Goal: Task Accomplishment & Management: Manage account settings

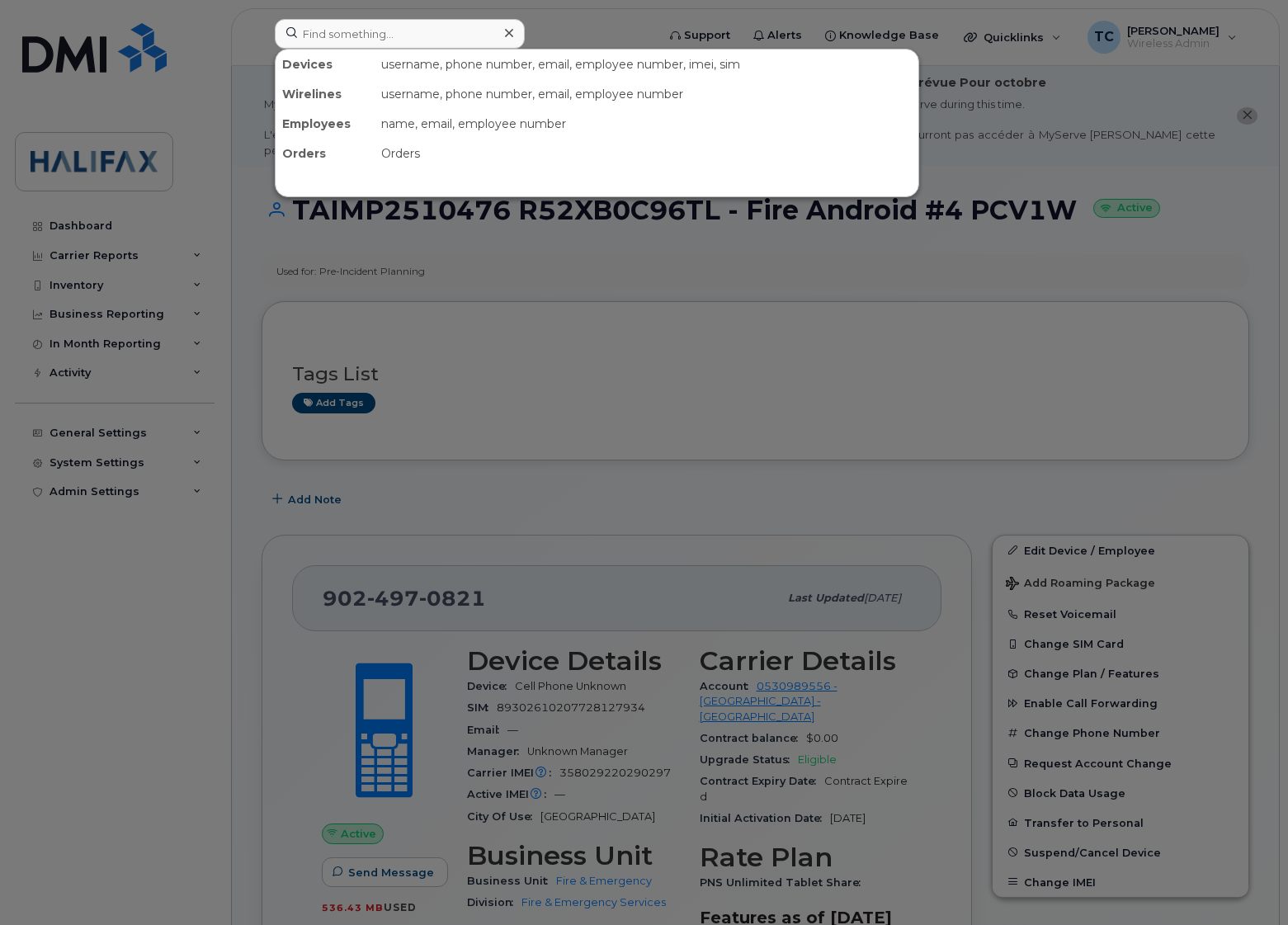
scroll to position [1032, 0]
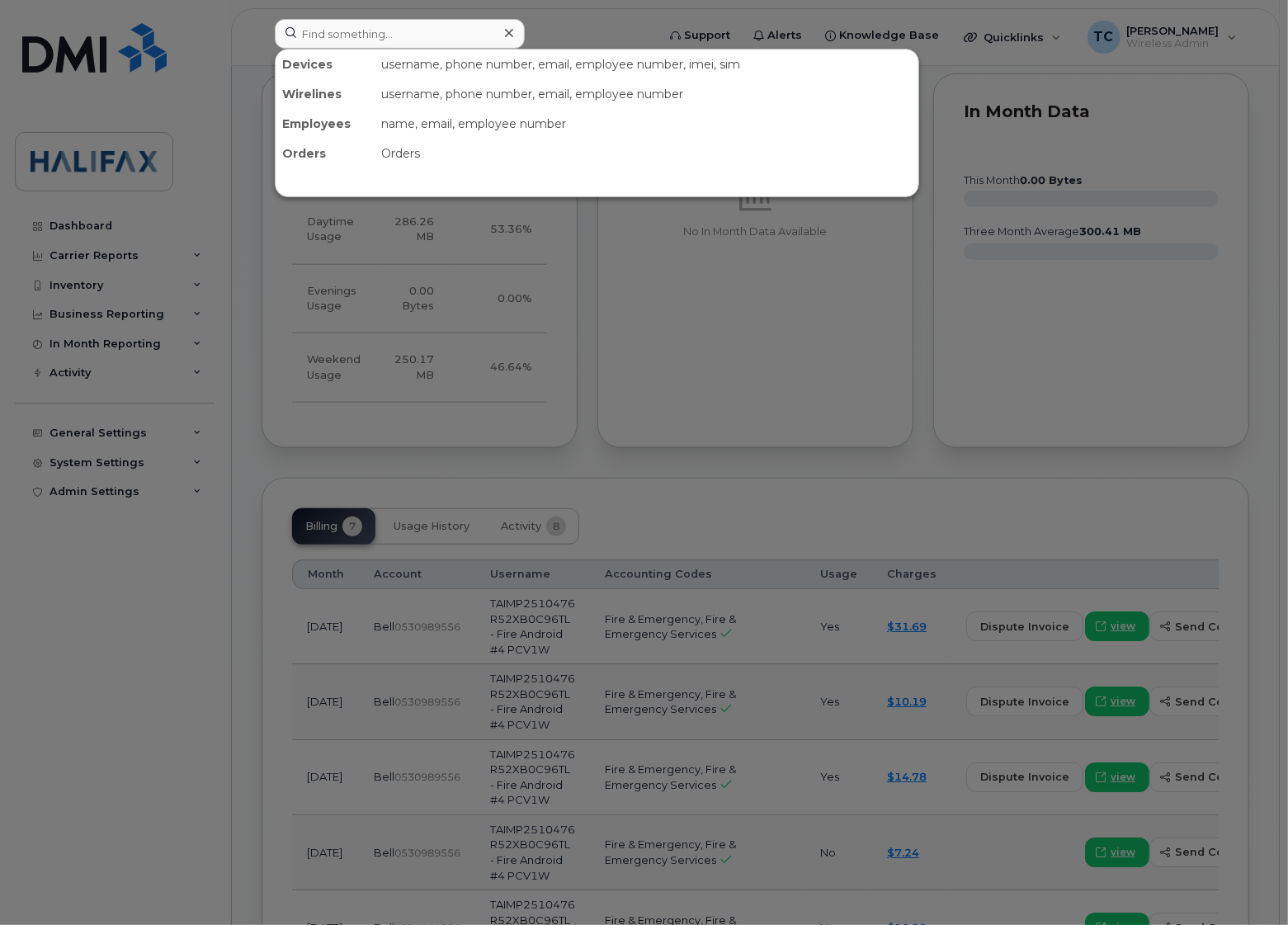
click at [352, 26] on input at bounding box center [399, 33] width 250 height 30
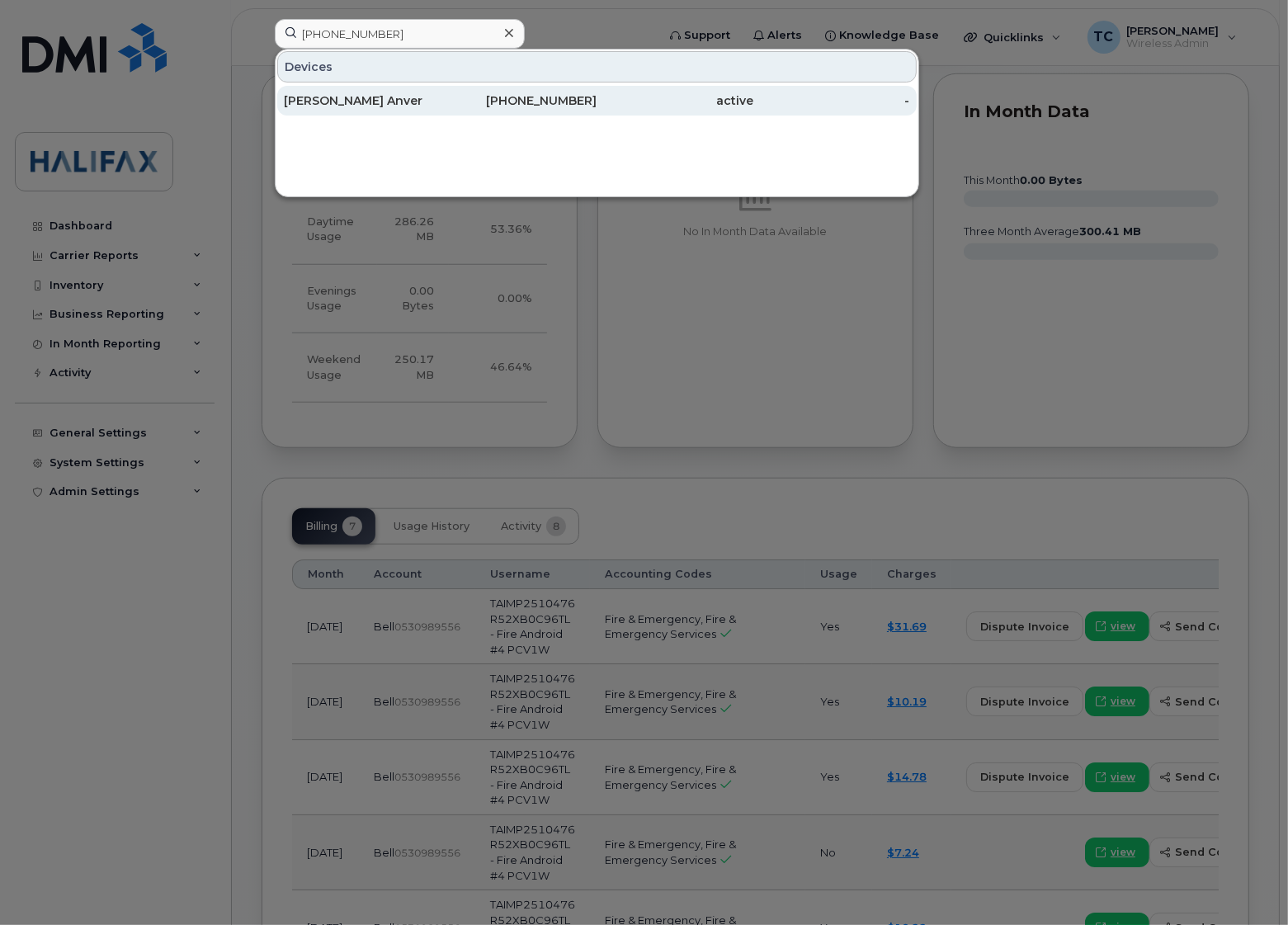
type input "(902) 483-1446"
click at [343, 104] on div "[PERSON_NAME] Anver" at bounding box center [362, 100] width 157 height 16
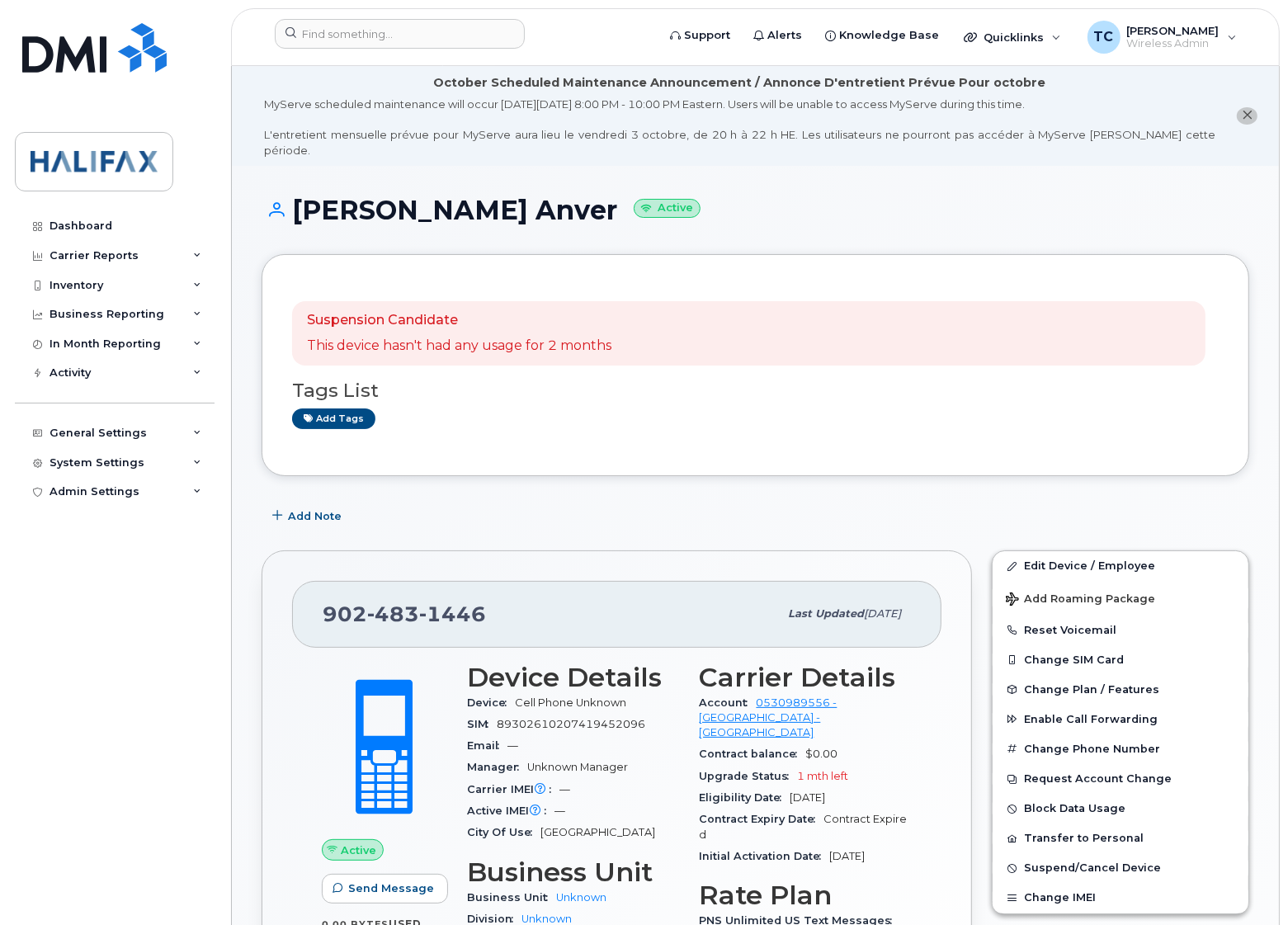
drag, startPoint x: 588, startPoint y: 193, endPoint x: 294, endPoint y: 183, distance: 294.2
click at [294, 195] on h1 "Raashid Razick Anver Active" at bounding box center [755, 210] width 987 height 29
copy h1 "[PERSON_NAME] Anver"
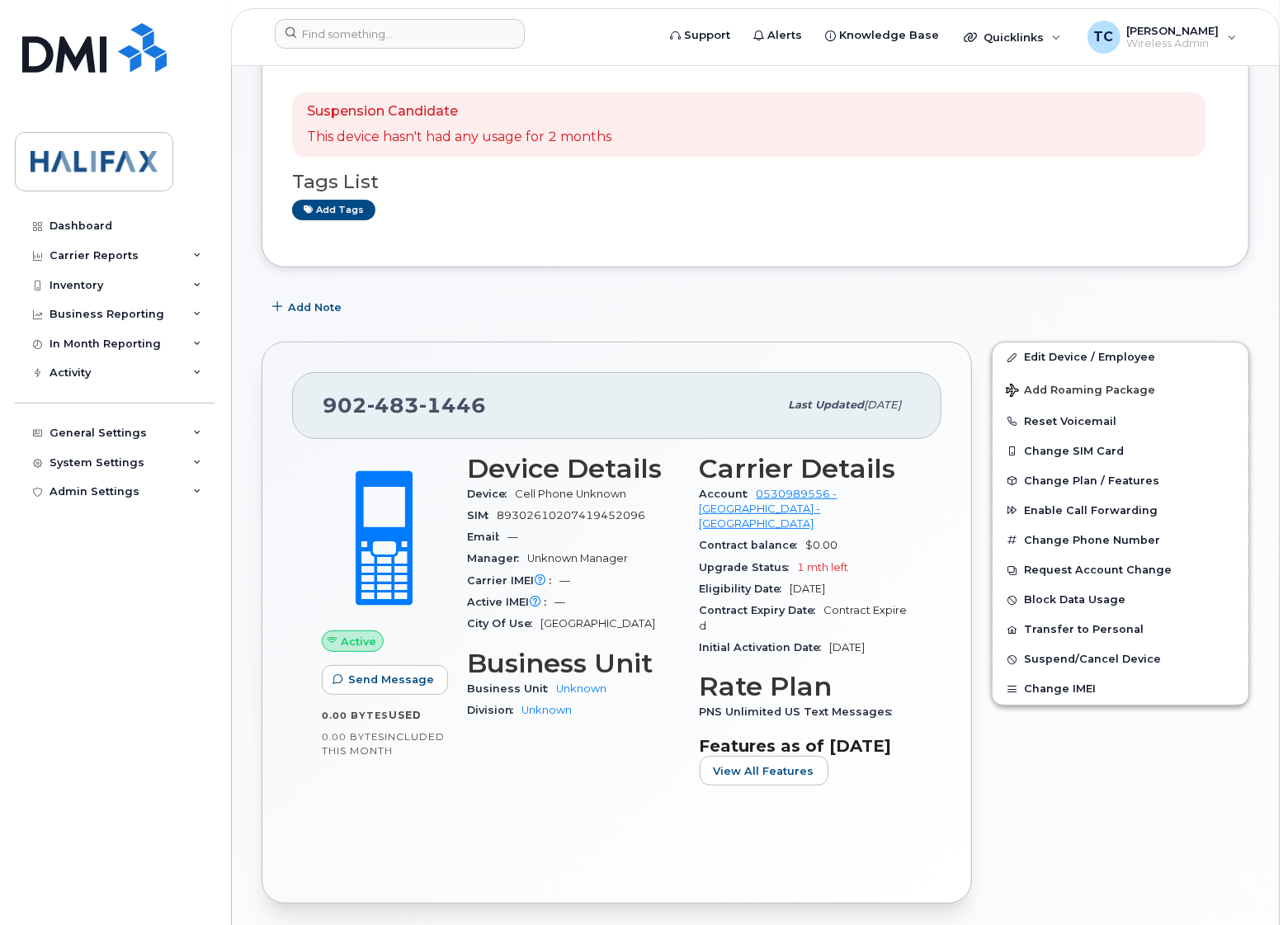
scroll to position [206, 0]
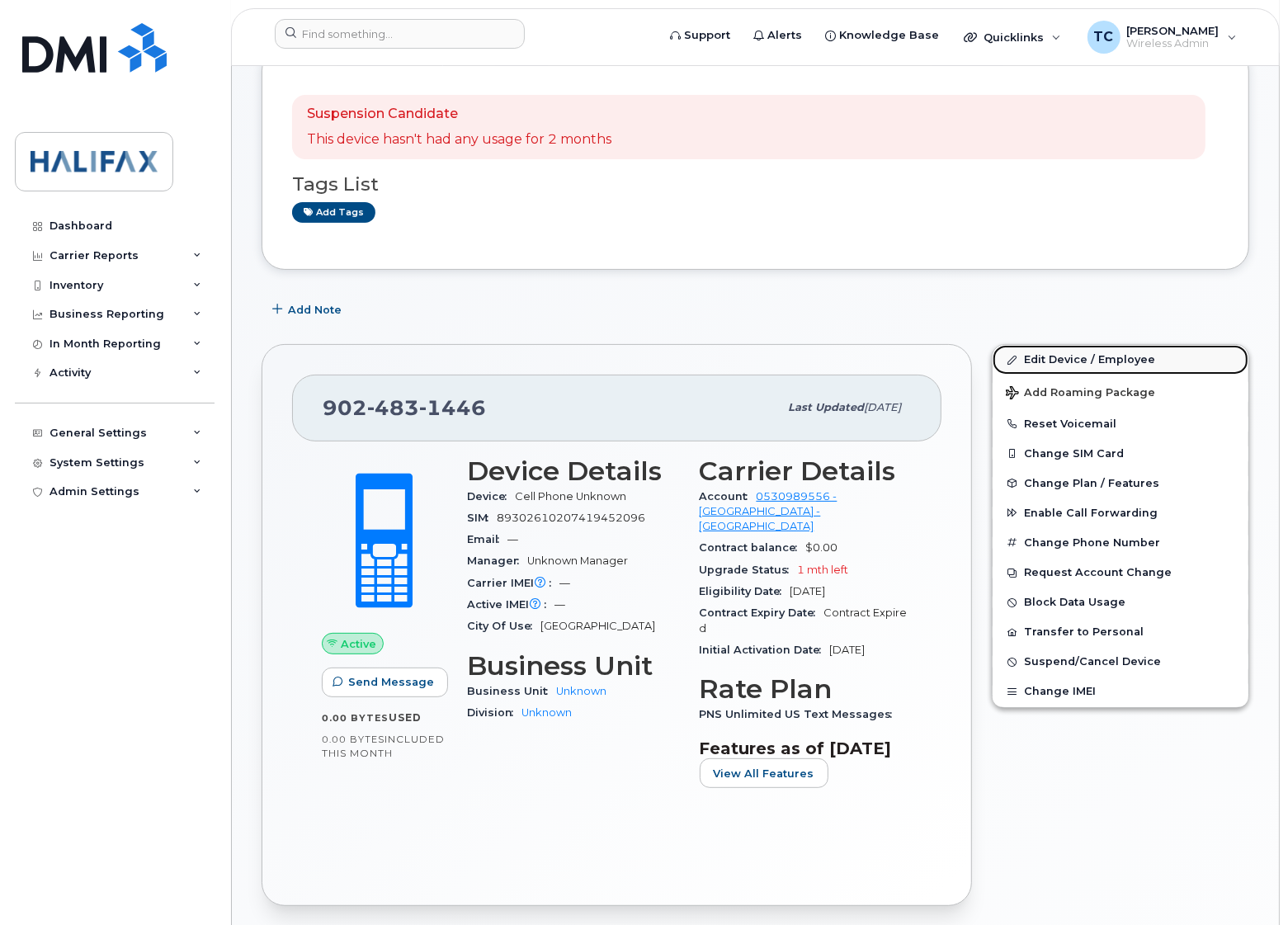
click at [1062, 345] on link "Edit Device / Employee" at bounding box center [1121, 359] width 256 height 30
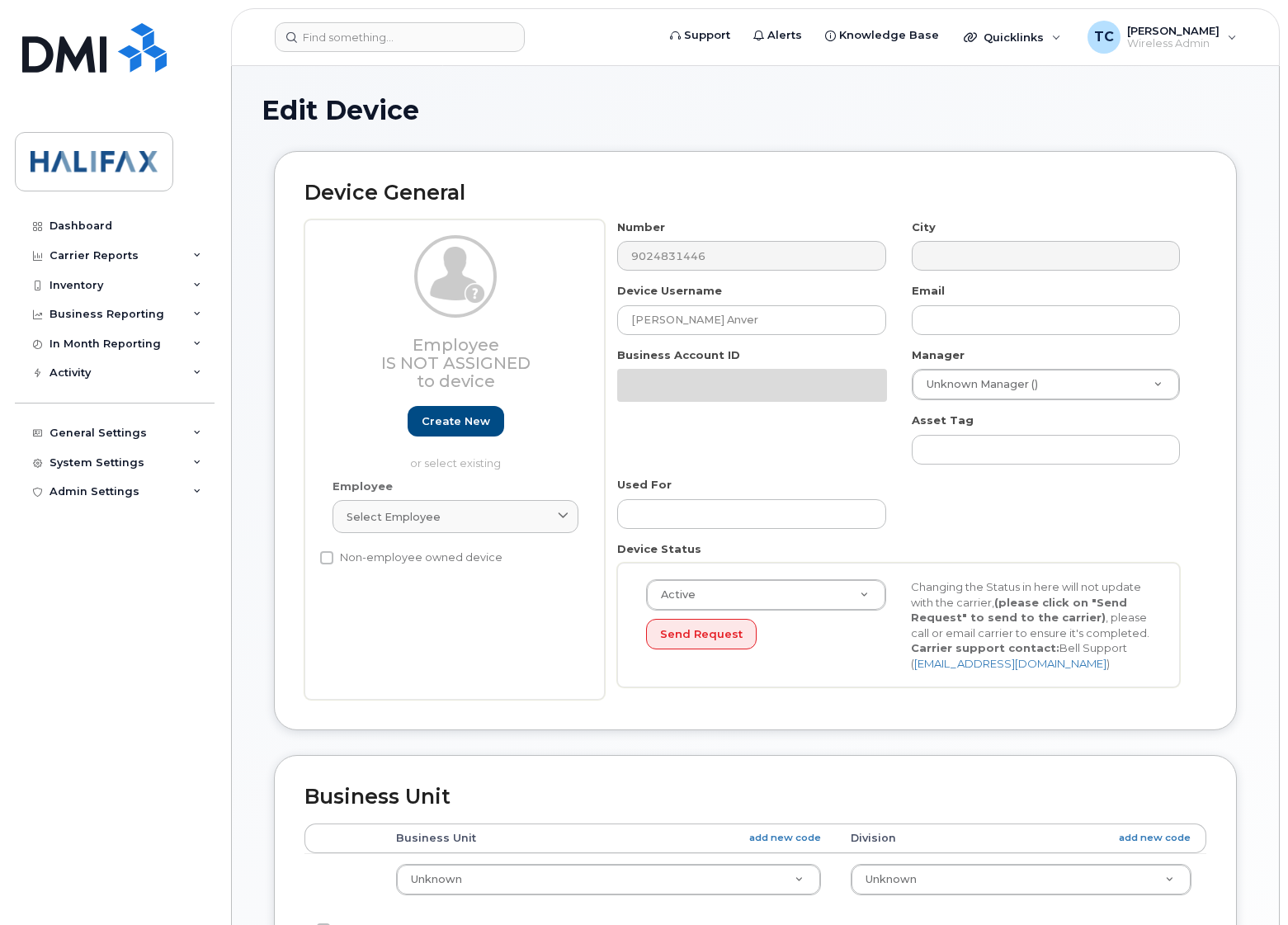
select select "29637074"
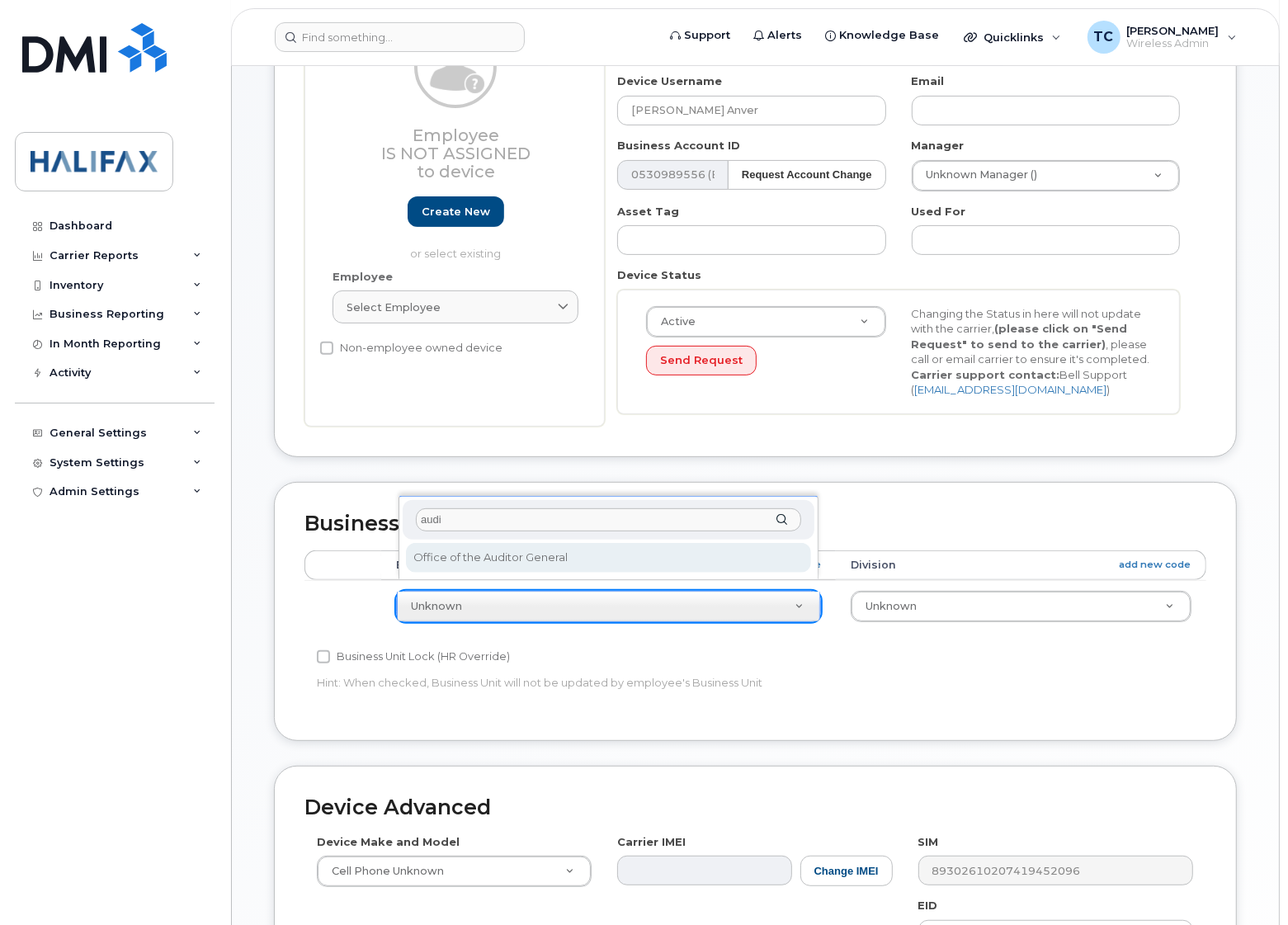
type input "audi"
select select "29637127"
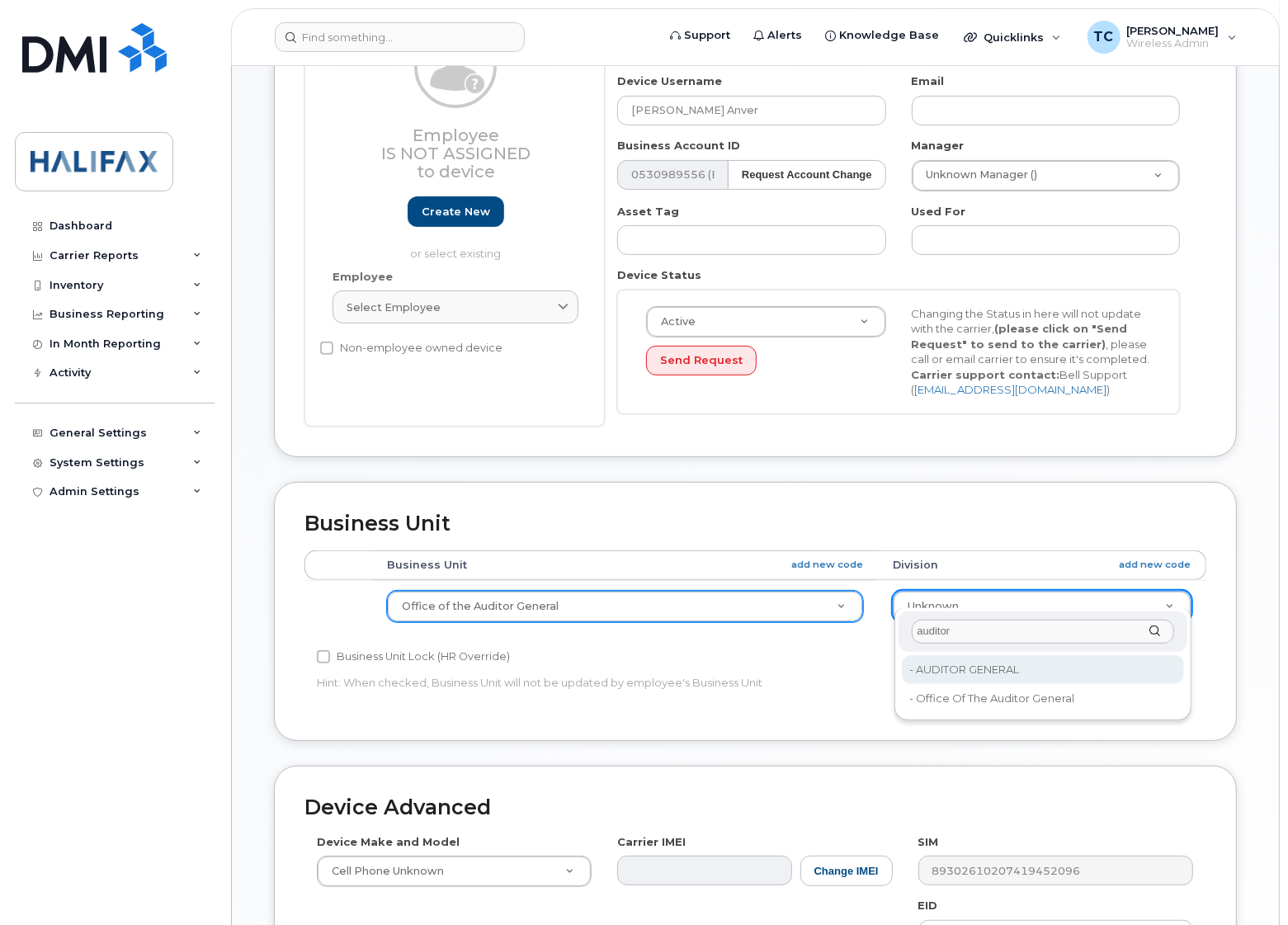
type input "auditor"
drag, startPoint x: 965, startPoint y: 670, endPoint x: 965, endPoint y: 699, distance: 29.0
type input "29670324"
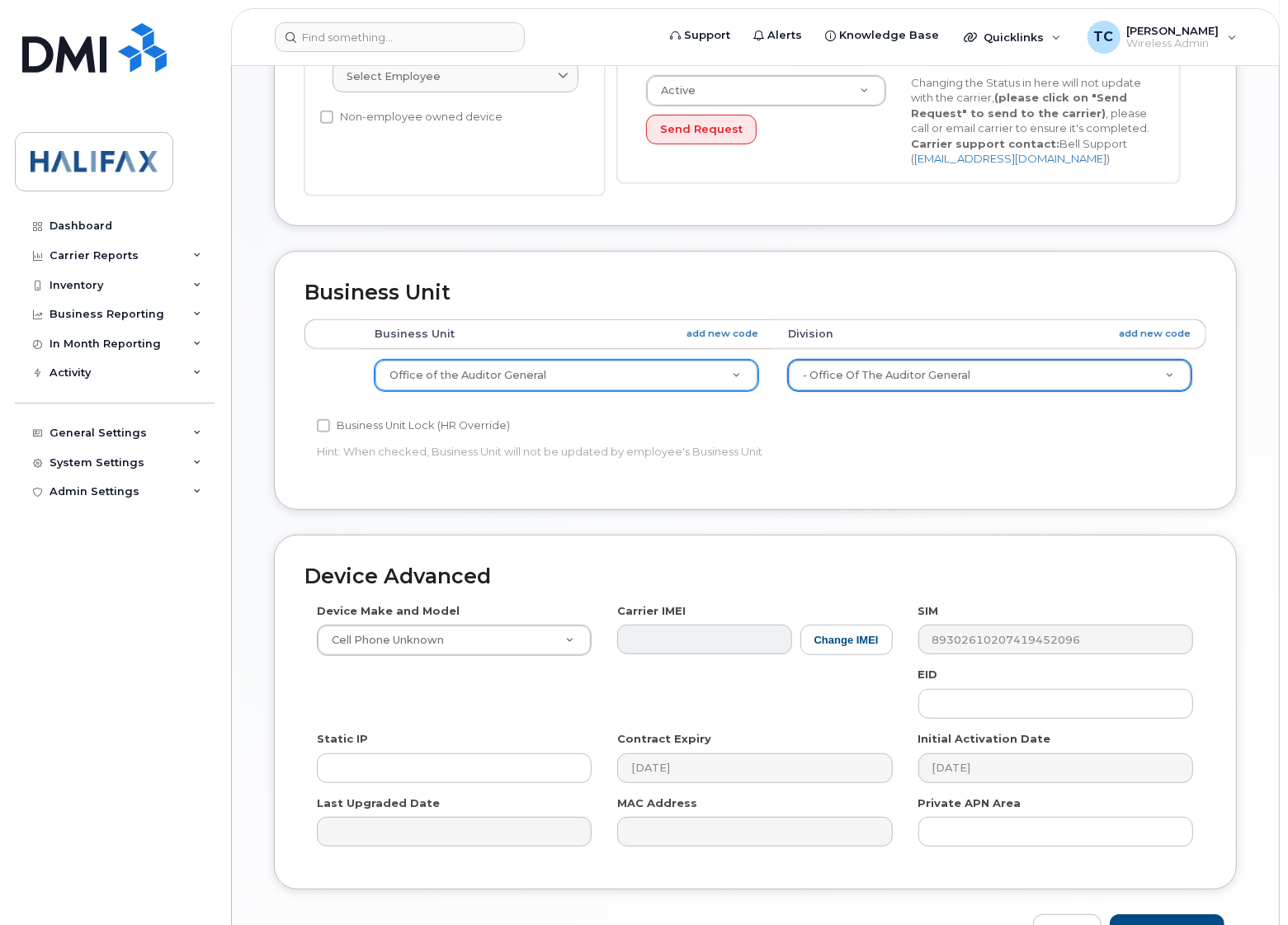
scroll to position [631, 0]
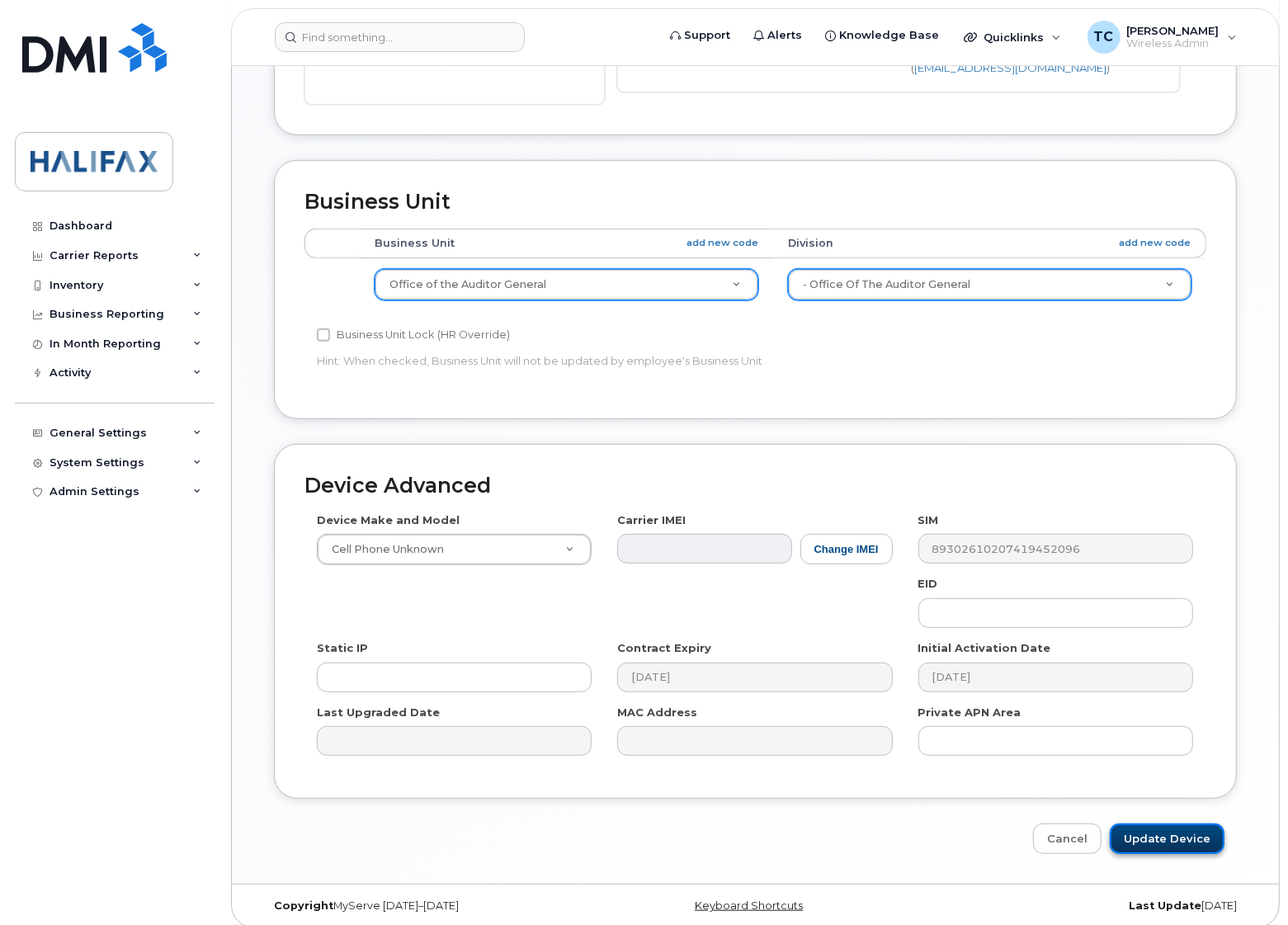
click at [1168, 824] on input "Update Device" at bounding box center [1167, 839] width 115 height 30
type input "Saving..."
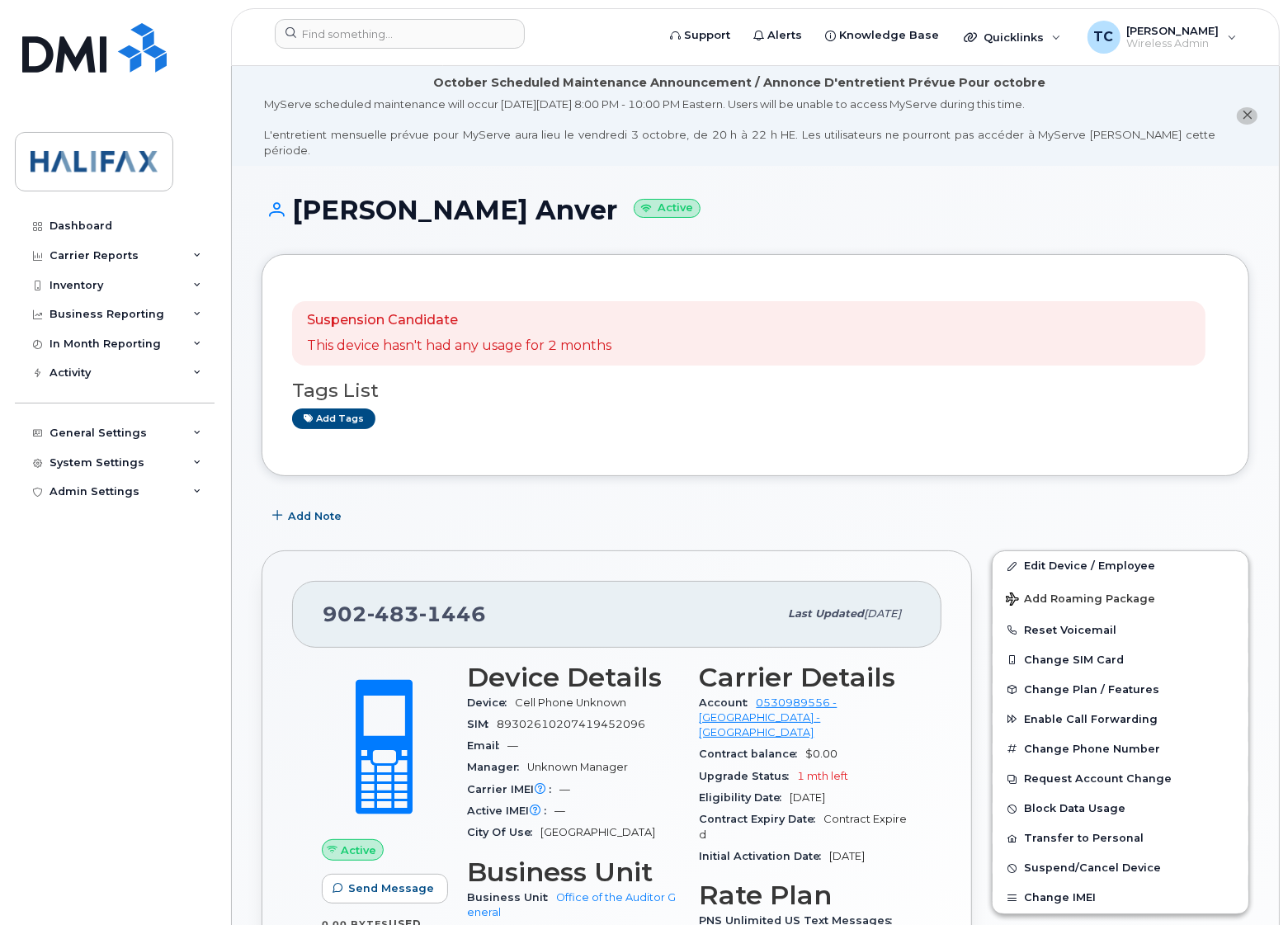
click at [670, 386] on div "Tags List Add tags" at bounding box center [755, 397] width 926 height 64
